Goal: Information Seeking & Learning: Compare options

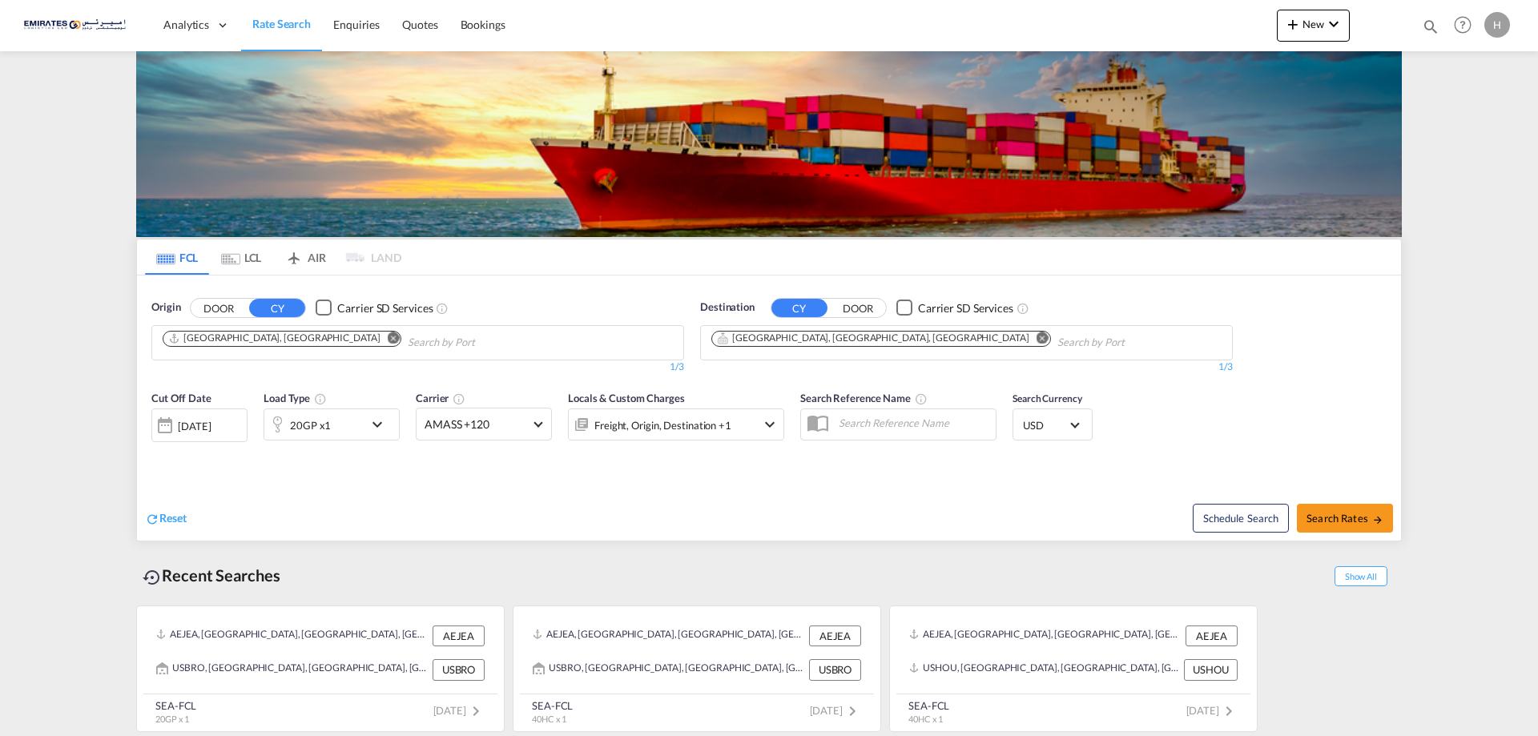
click at [1037, 341] on md-icon "Remove" at bounding box center [1043, 338] width 12 height 12
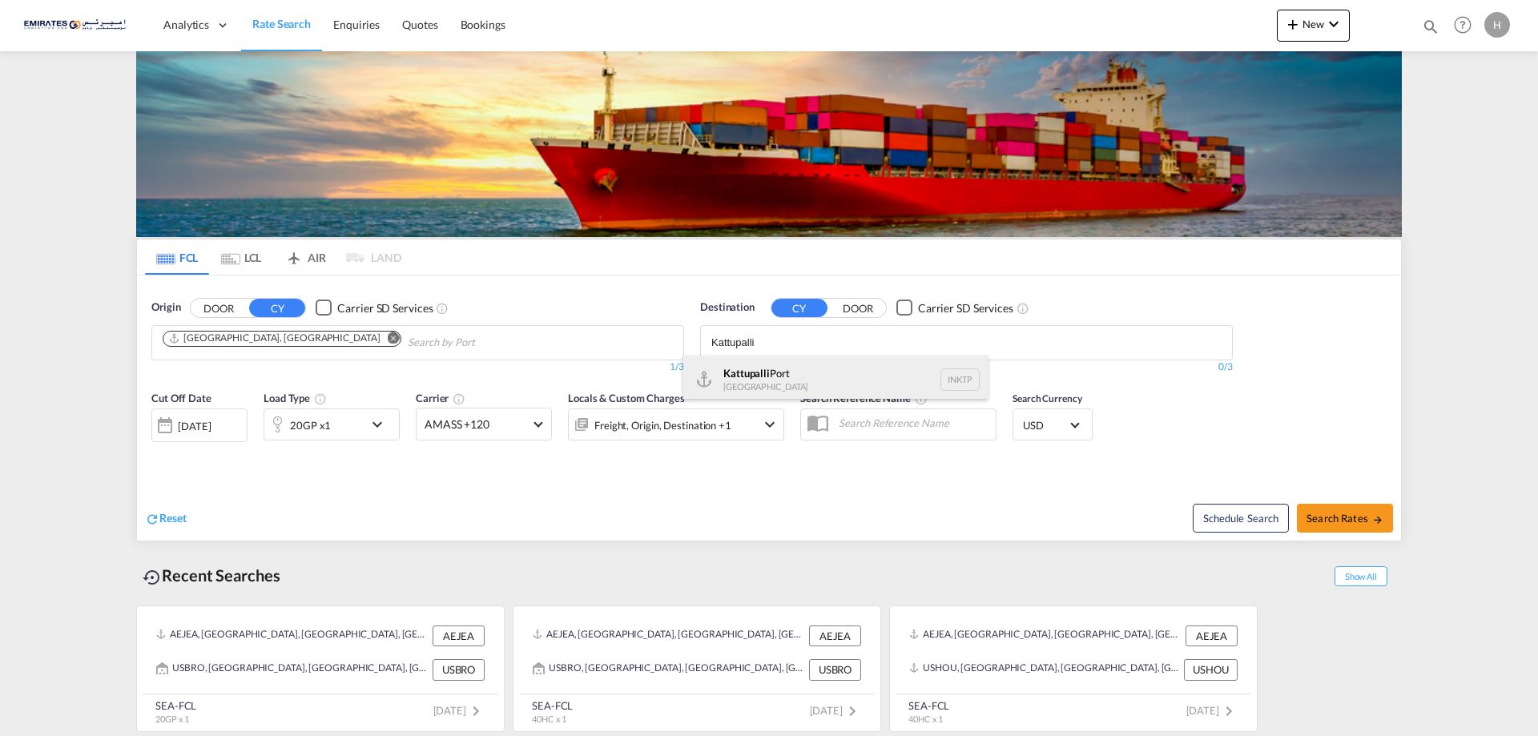
type input "Kattupalli"
click at [774, 373] on div "Kattupalli [GEOGRAPHIC_DATA] INKTP" at bounding box center [836, 380] width 304 height 48
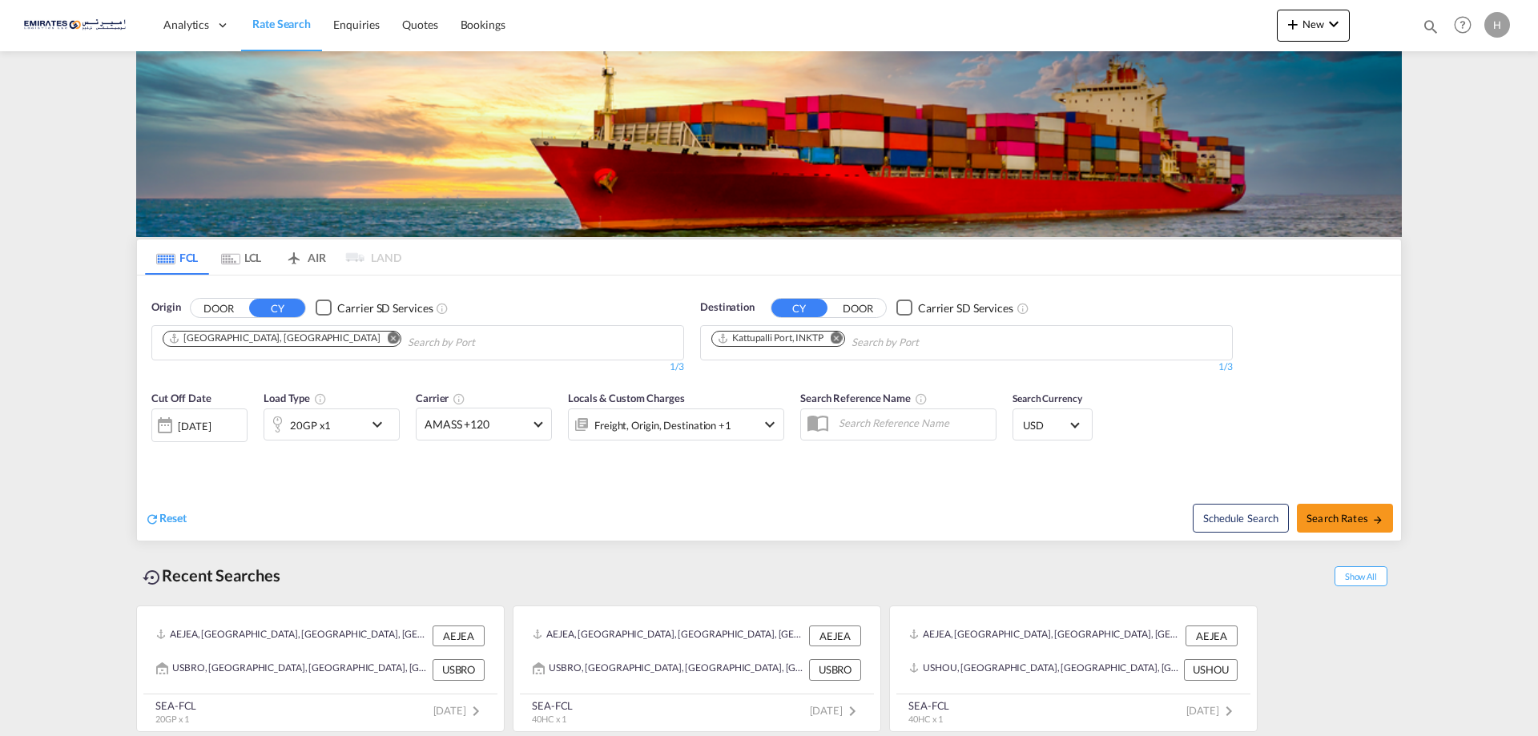
click at [381, 426] on md-icon "icon-chevron-down" at bounding box center [381, 424] width 27 height 19
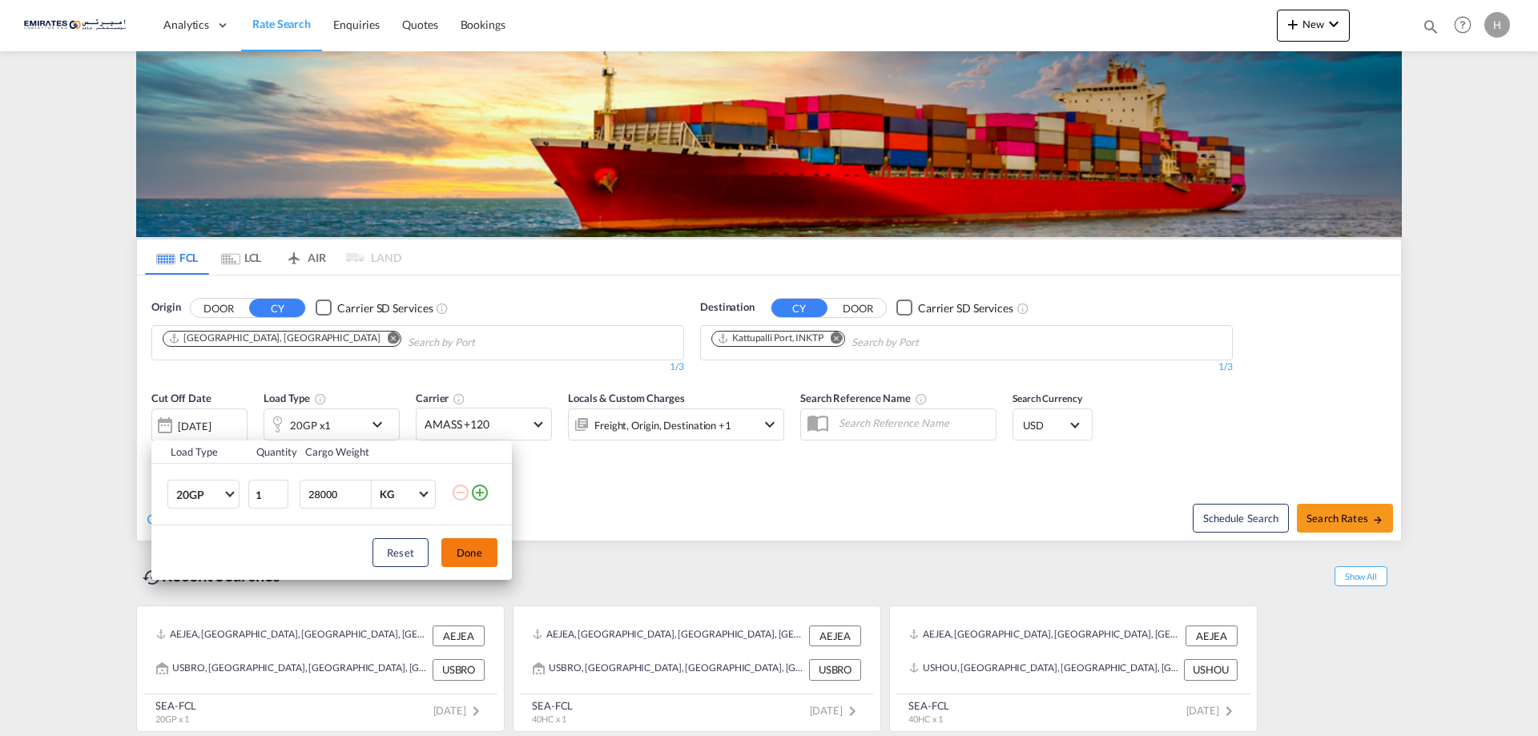
click at [466, 563] on button "Done" at bounding box center [470, 552] width 56 height 29
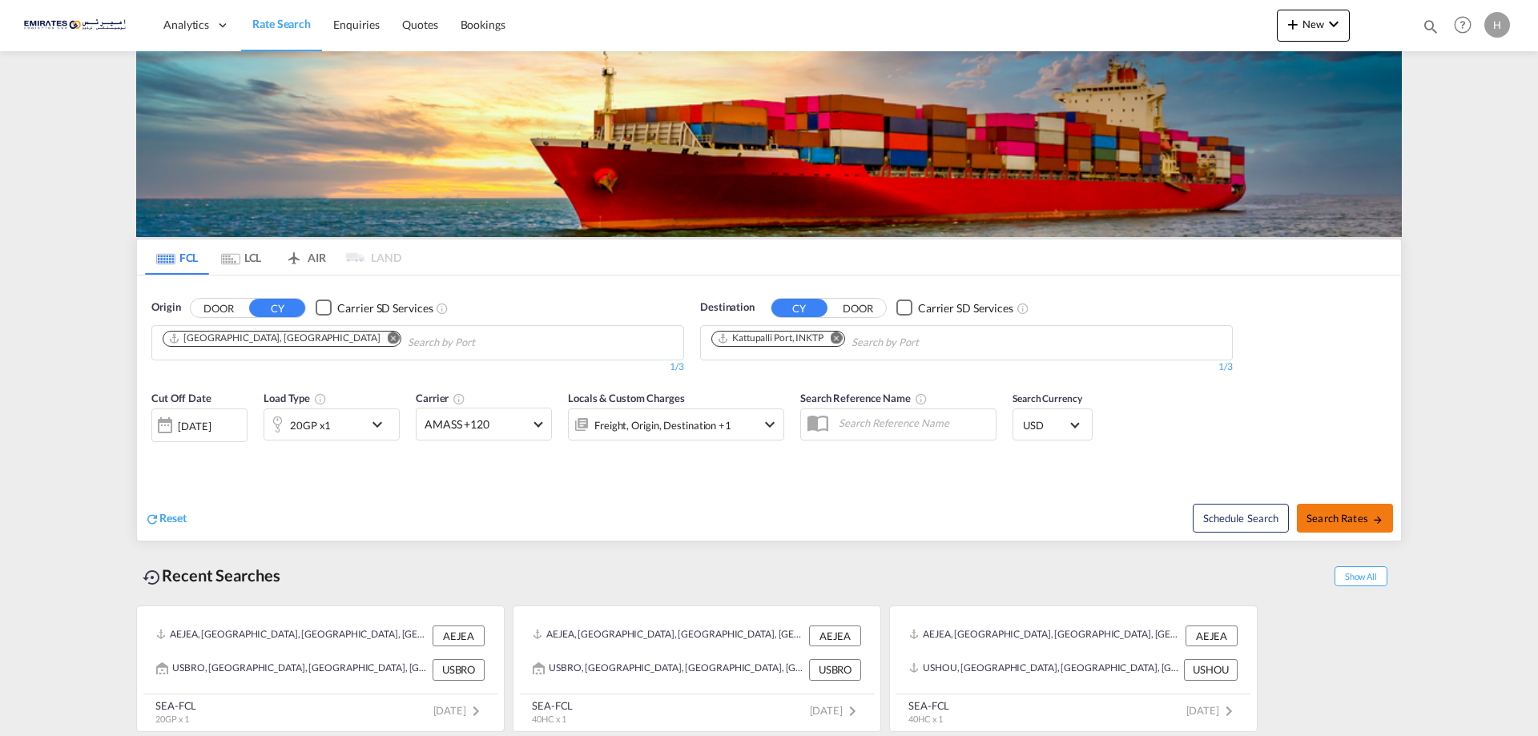
click at [1345, 519] on span "Search Rates" at bounding box center [1345, 518] width 77 height 13
type input "AEJEA to INKTP / [DATE]"
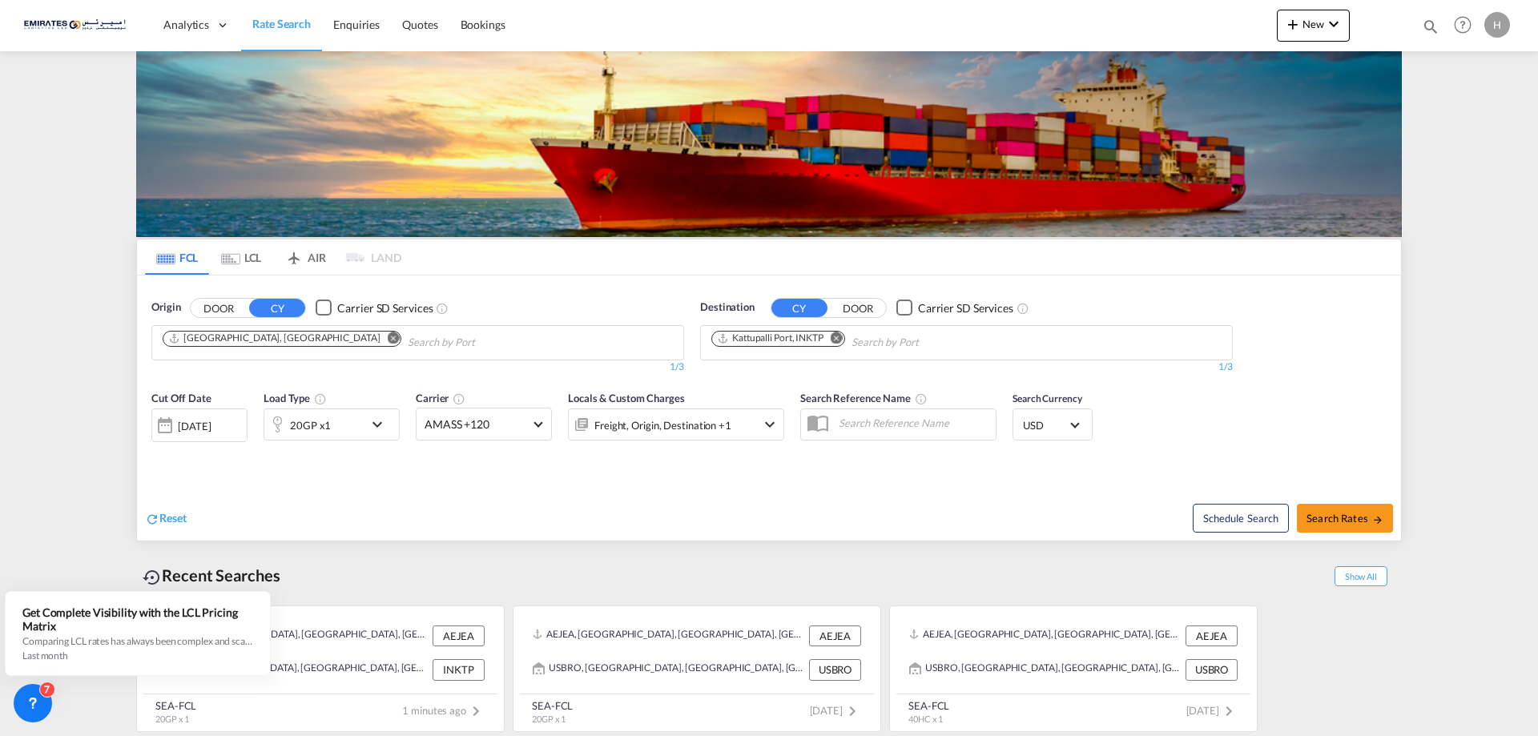
click at [379, 424] on md-icon "icon-chevron-down" at bounding box center [381, 424] width 27 height 19
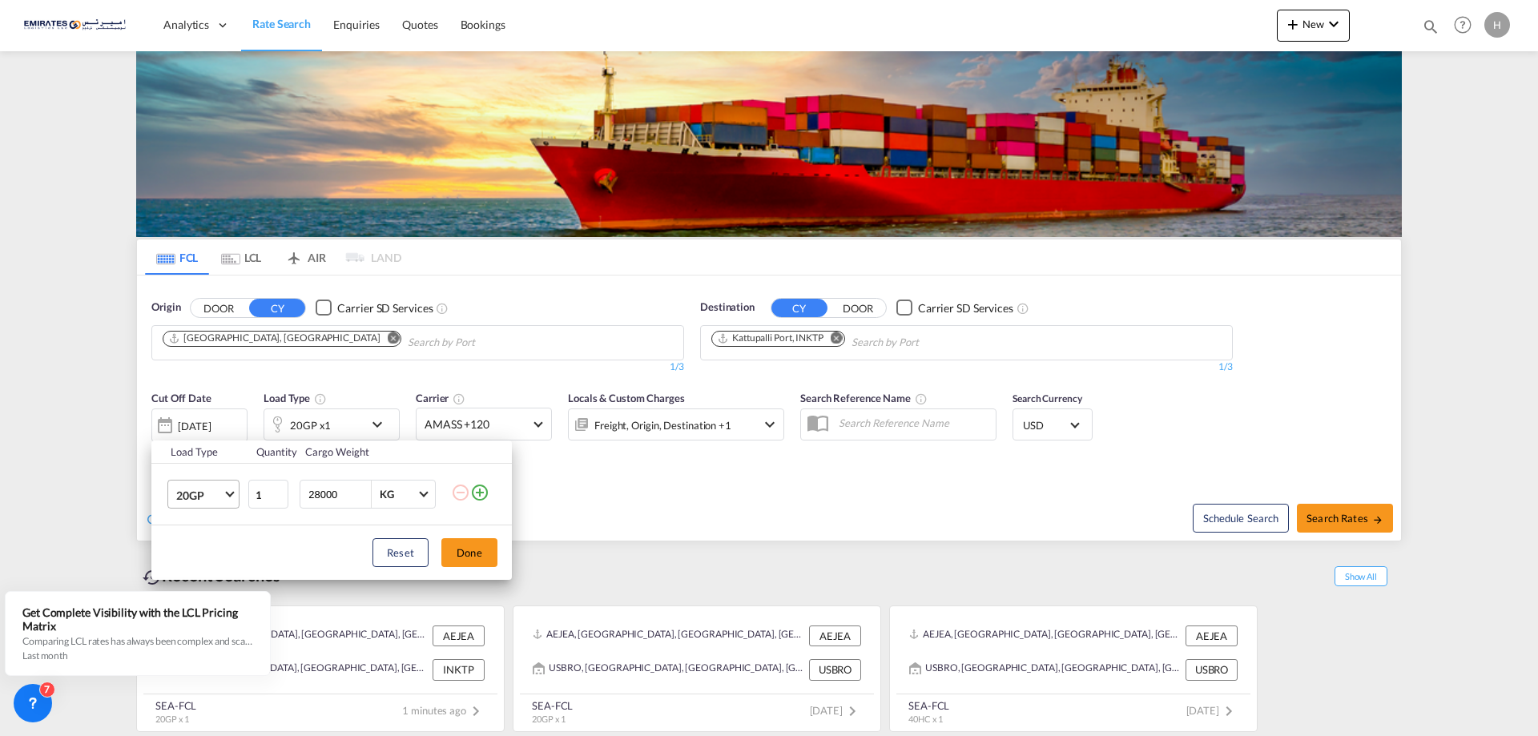
click at [228, 495] on span "Choose: \a20GP" at bounding box center [229, 493] width 9 height 9
click at [197, 563] on md-option "40HC" at bounding box center [217, 572] width 109 height 38
click at [470, 552] on button "Done" at bounding box center [470, 552] width 56 height 29
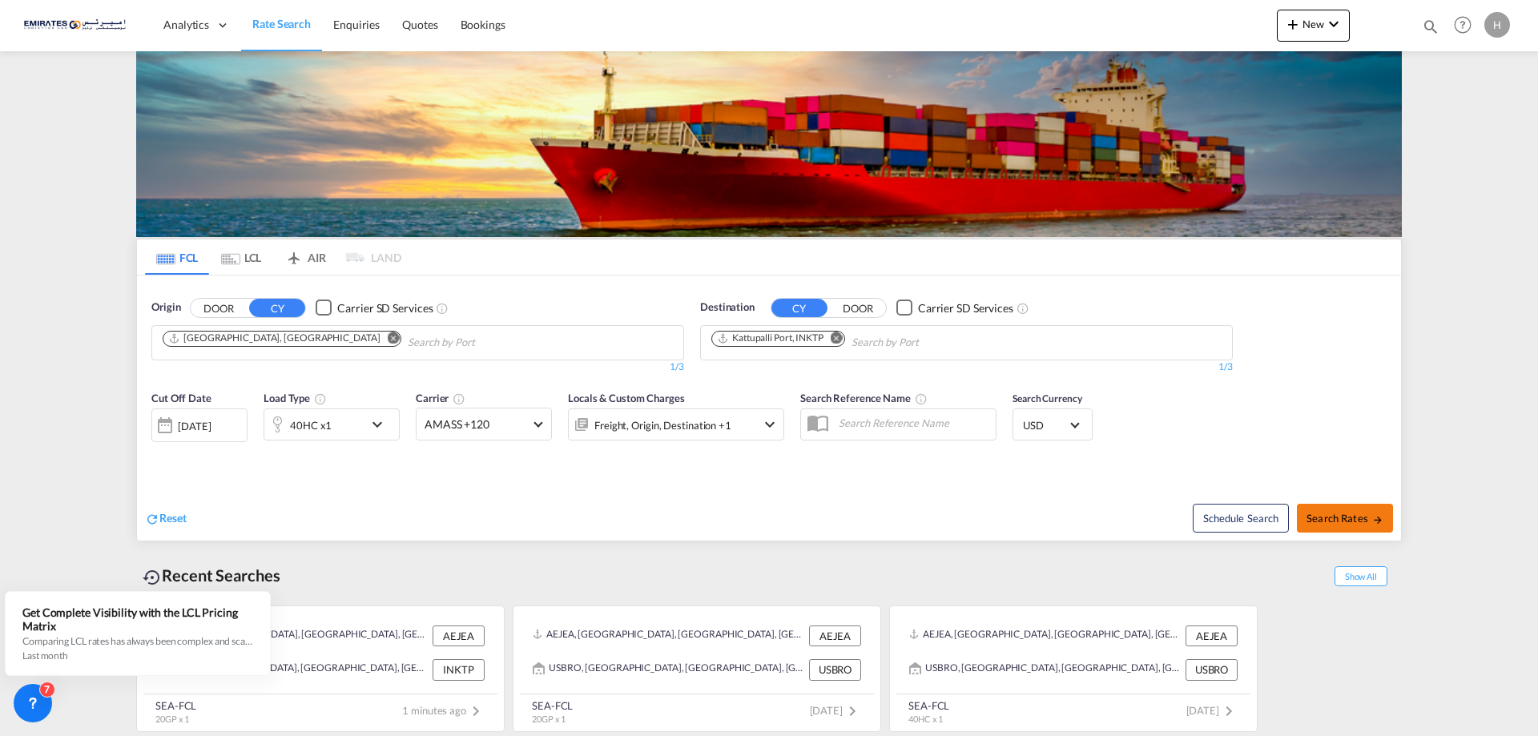
click at [1344, 520] on span "Search Rates" at bounding box center [1345, 518] width 77 height 13
type input "AEJEA to INKTP / [DATE]"
